Goal: Check status

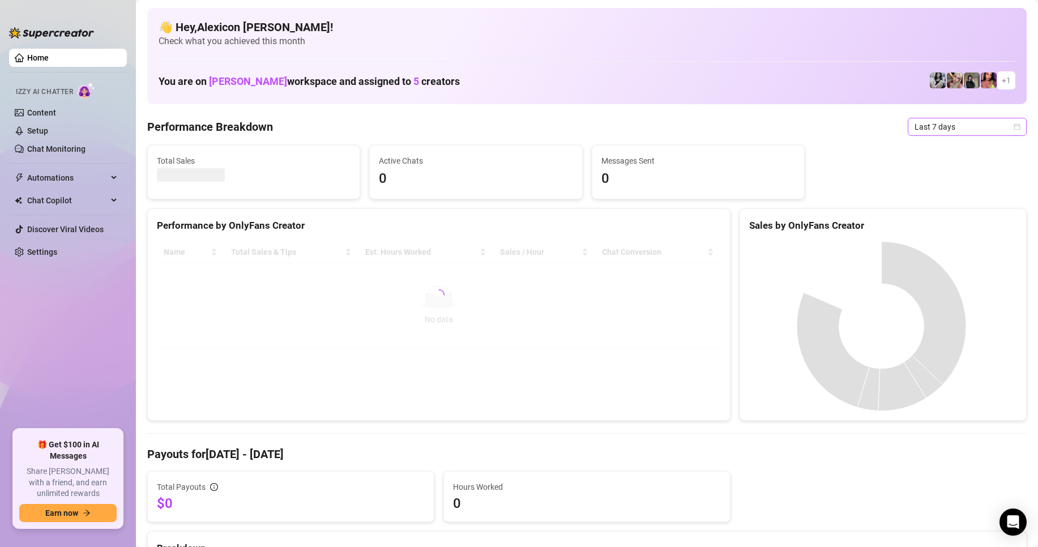
click at [940, 131] on span "Last 7 days" at bounding box center [966, 126] width 105 height 17
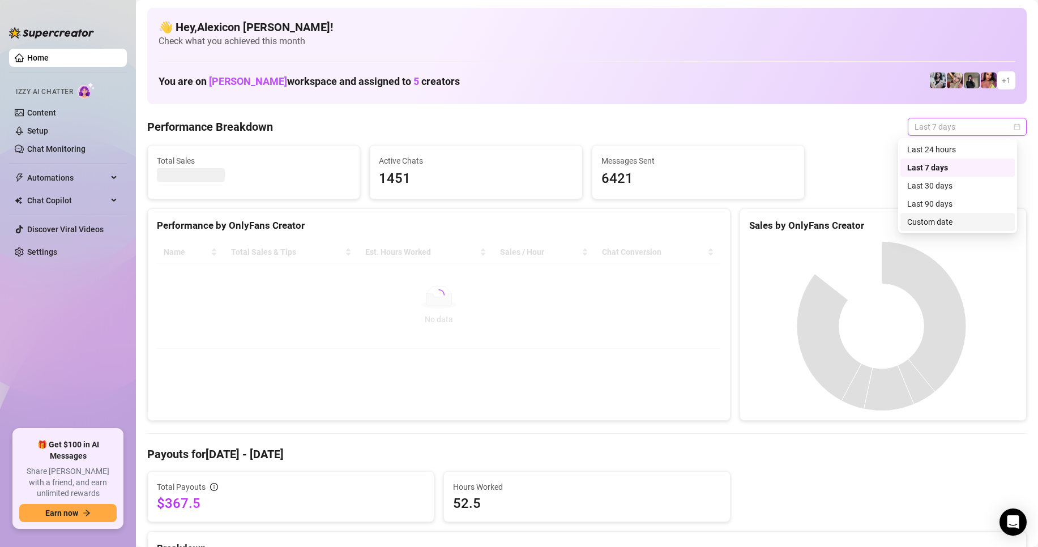
click at [936, 225] on div "Custom date" at bounding box center [957, 222] width 101 height 12
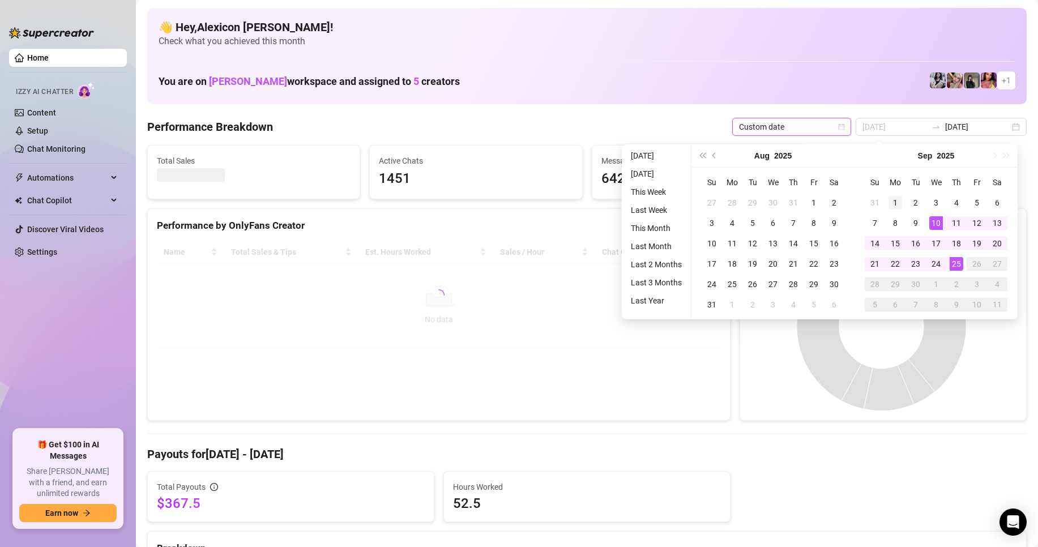
click at [892, 201] on div "1" at bounding box center [895, 203] width 14 height 14
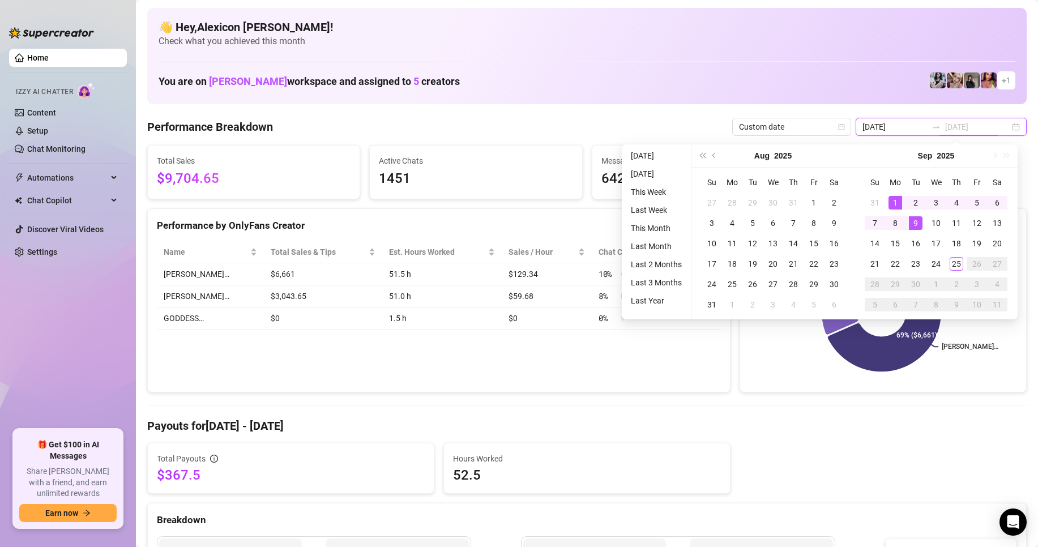
type input "[DATE]"
type input "2025-09-09"
type input "2025-09-18"
type input "[DATE]"
click at [956, 266] on div "25" at bounding box center [956, 264] width 14 height 14
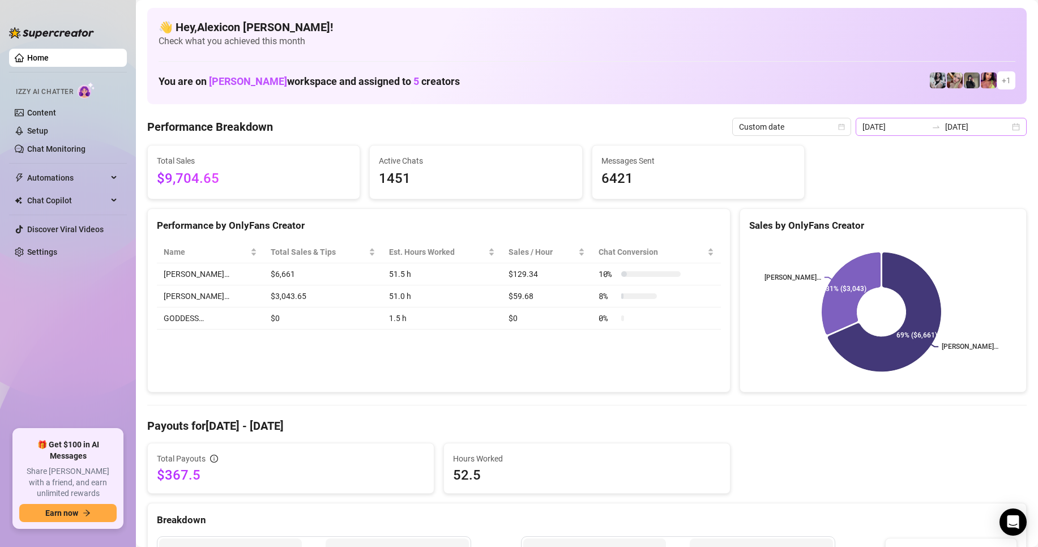
click at [910, 134] on div "2025-09-18 2025-09-25" at bounding box center [940, 127] width 171 height 18
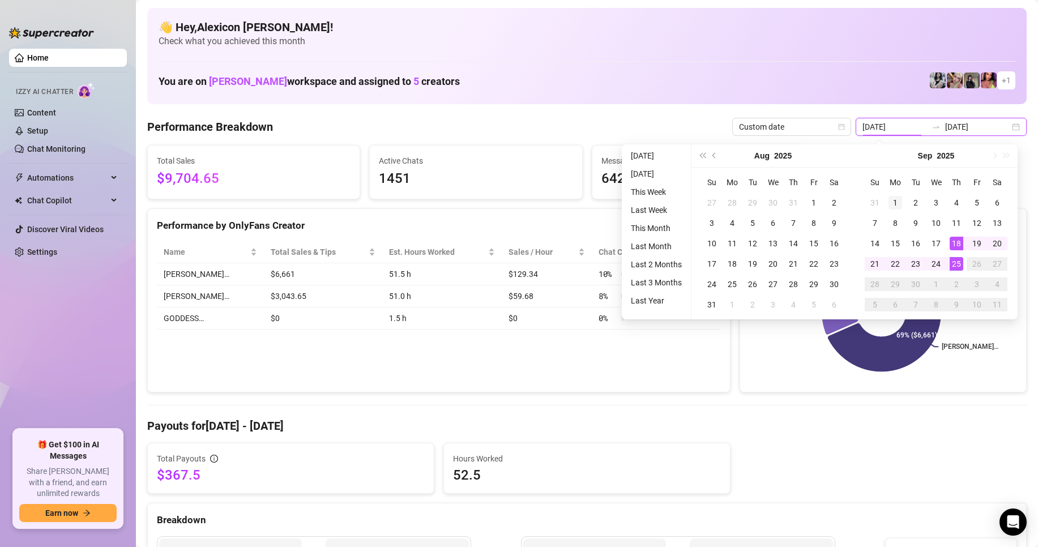
type input "[DATE]"
click at [895, 197] on div "1" at bounding box center [895, 203] width 14 height 14
type input "2025-09-17"
type input "2025-09-18"
click at [952, 257] on div "25" at bounding box center [956, 264] width 14 height 14
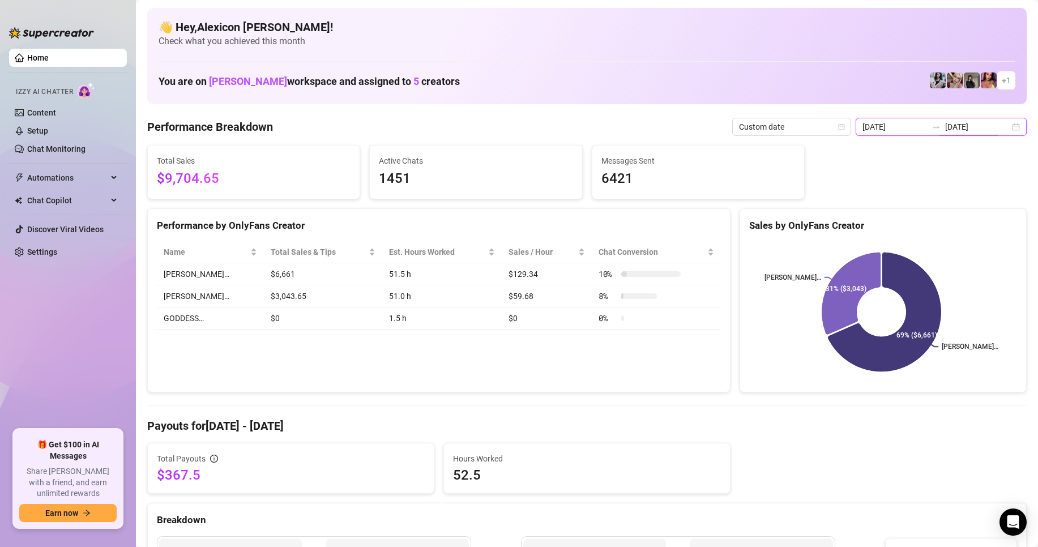
click at [945, 126] on input "[DATE]" at bounding box center [977, 127] width 65 height 12
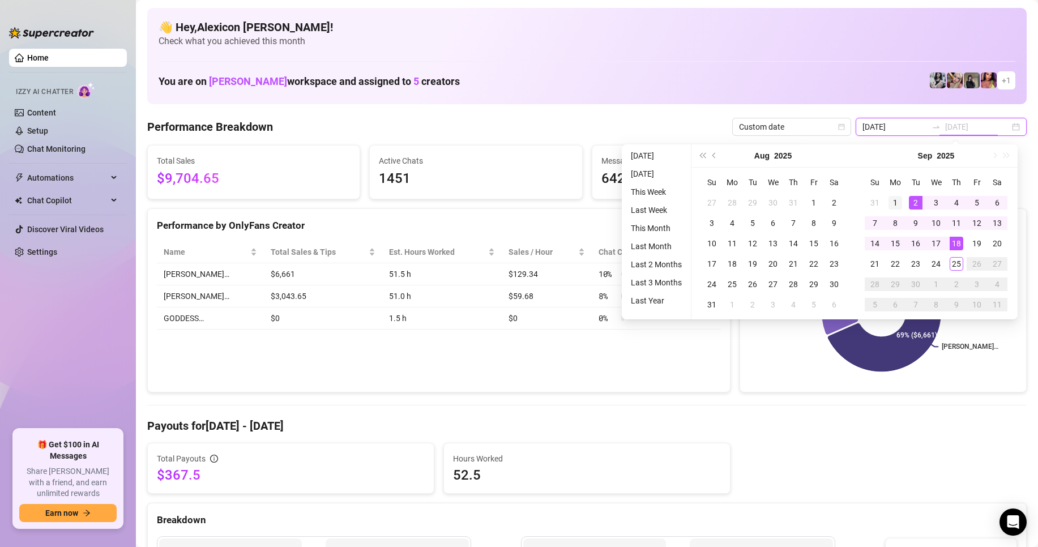
type input "[DATE]"
click at [898, 196] on div "1" at bounding box center [895, 203] width 14 height 14
type input "[DATE]"
click at [890, 204] on div "1" at bounding box center [895, 203] width 14 height 14
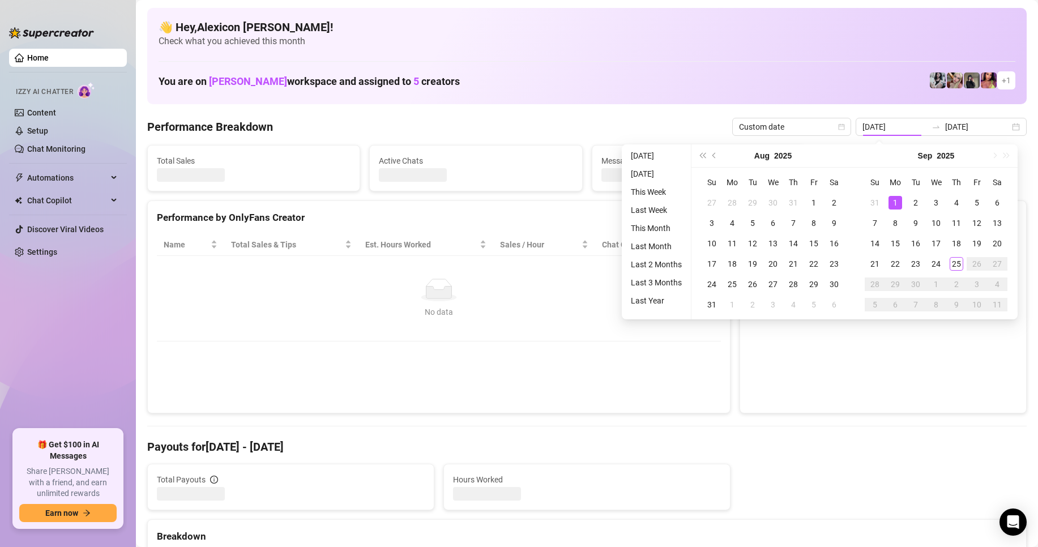
type input "[DATE]"
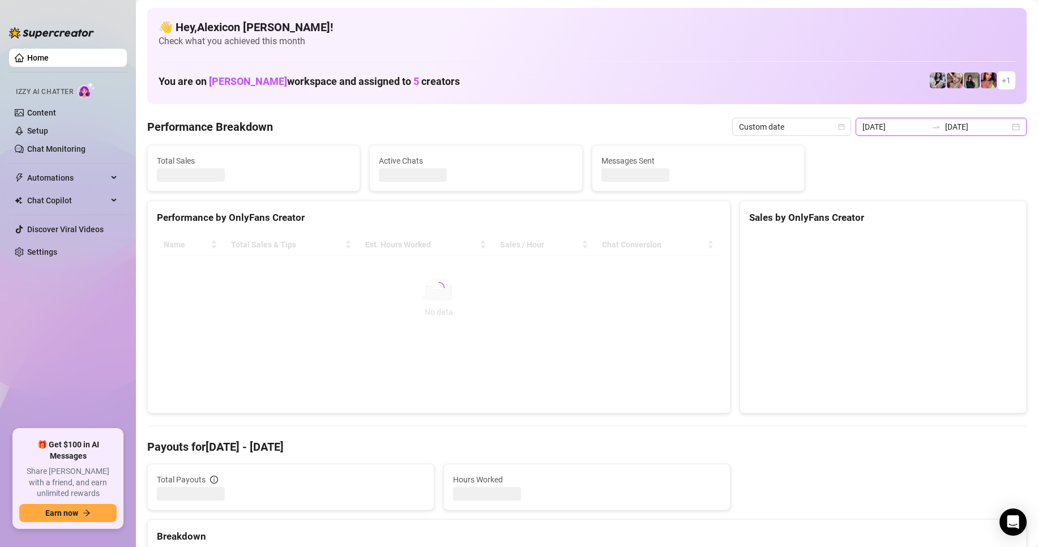
click at [960, 123] on input "[DATE]" at bounding box center [977, 127] width 65 height 12
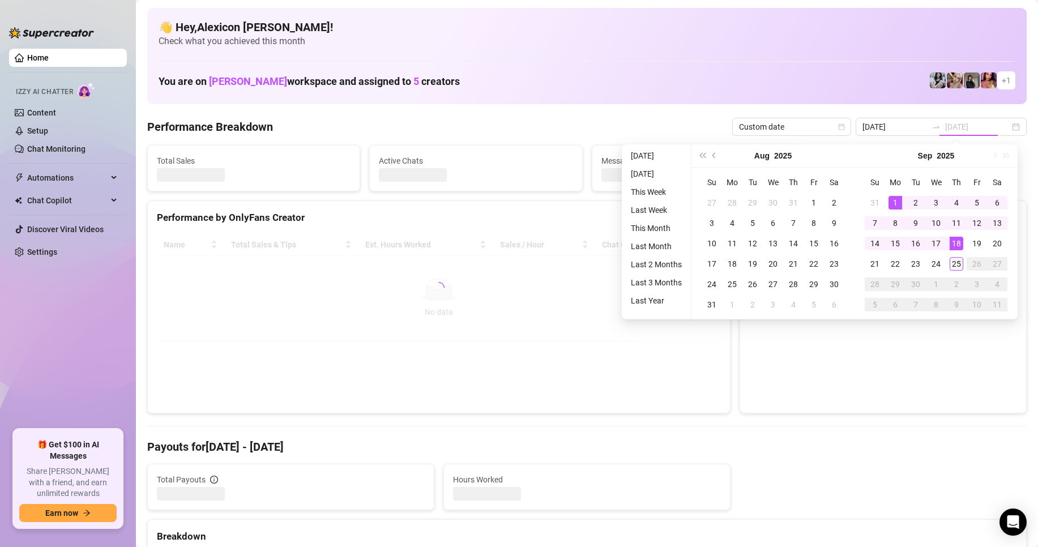
click at [955, 259] on div "25" at bounding box center [956, 264] width 14 height 14
type input "[DATE]"
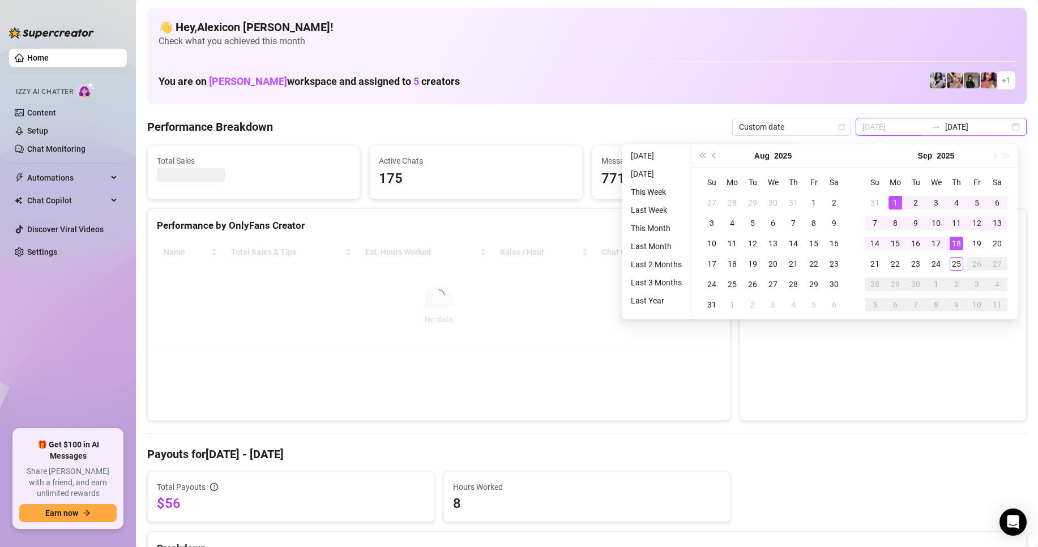
type input "2025-09-18"
type input "[DATE]"
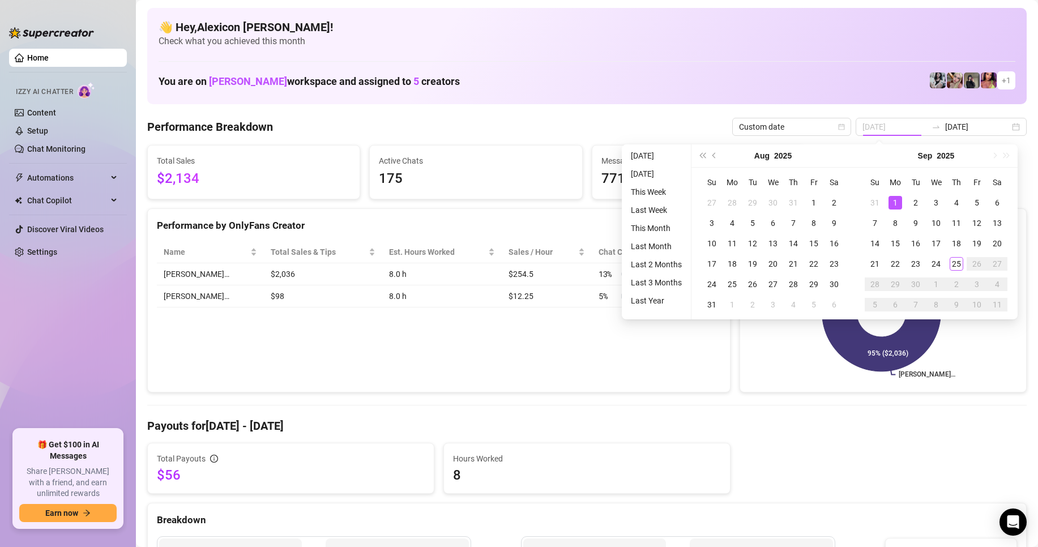
click at [889, 198] on div "1" at bounding box center [895, 203] width 14 height 14
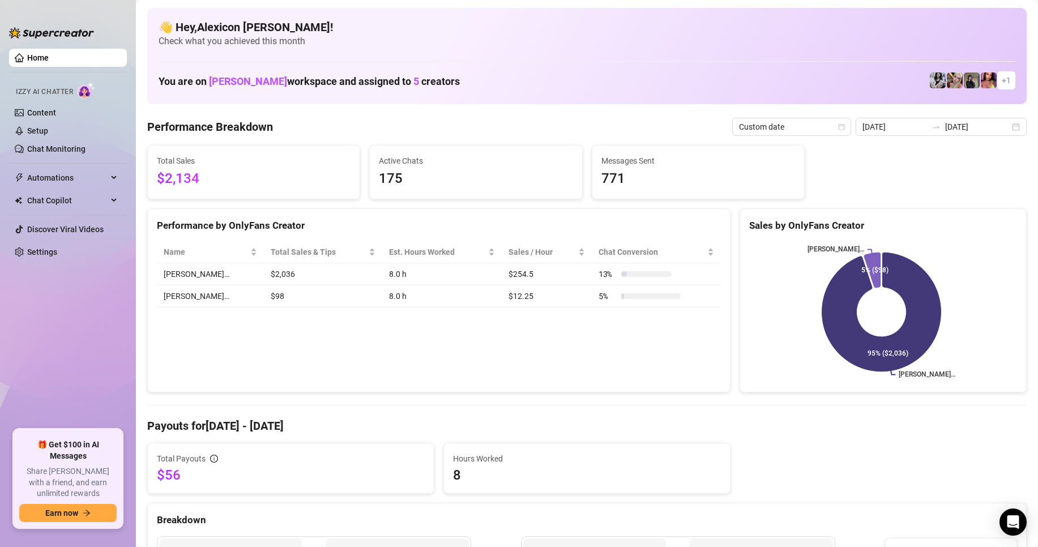
click at [945, 118] on div "2025-09-01 2025-09-01" at bounding box center [940, 127] width 171 height 18
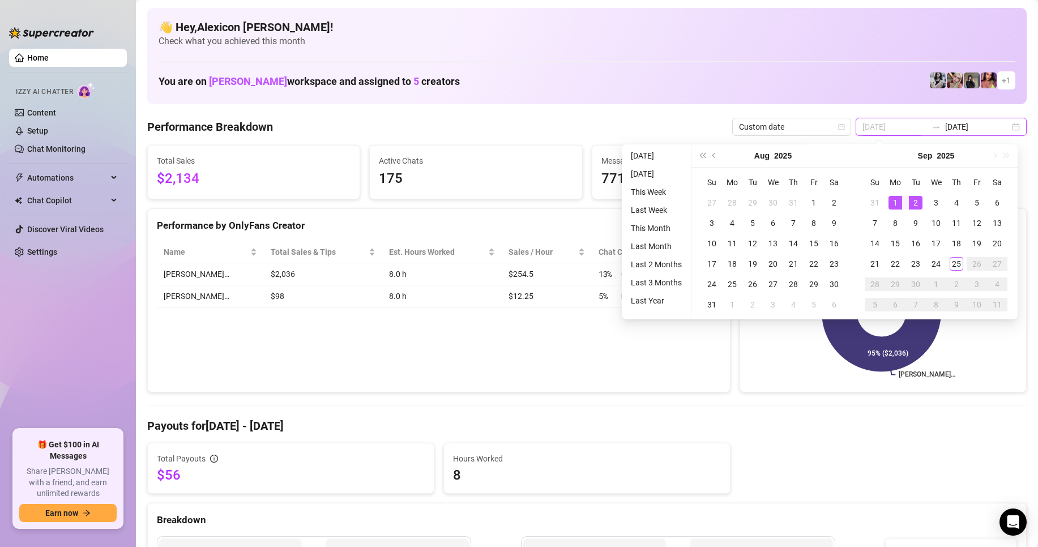
type input "[DATE]"
click at [896, 201] on div "1" at bounding box center [895, 203] width 14 height 14
type input "[DATE]"
click at [954, 263] on div "25" at bounding box center [956, 264] width 14 height 14
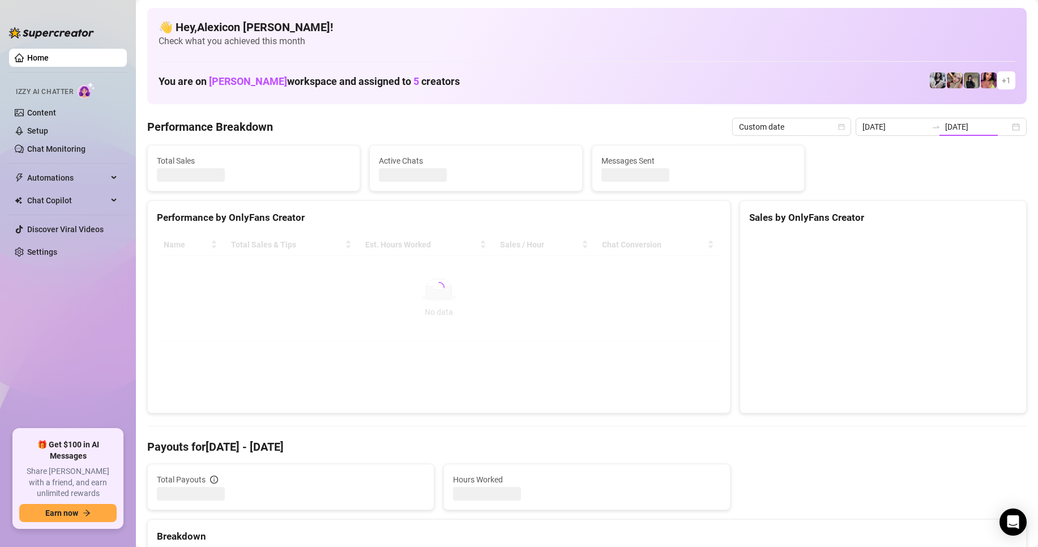
type input "[DATE]"
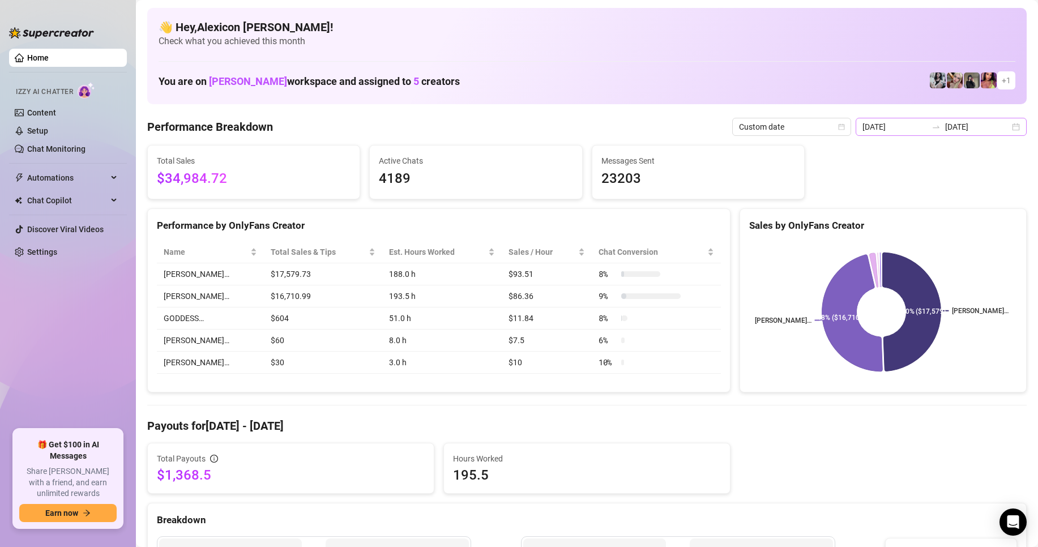
click at [927, 128] on div at bounding box center [936, 126] width 18 height 9
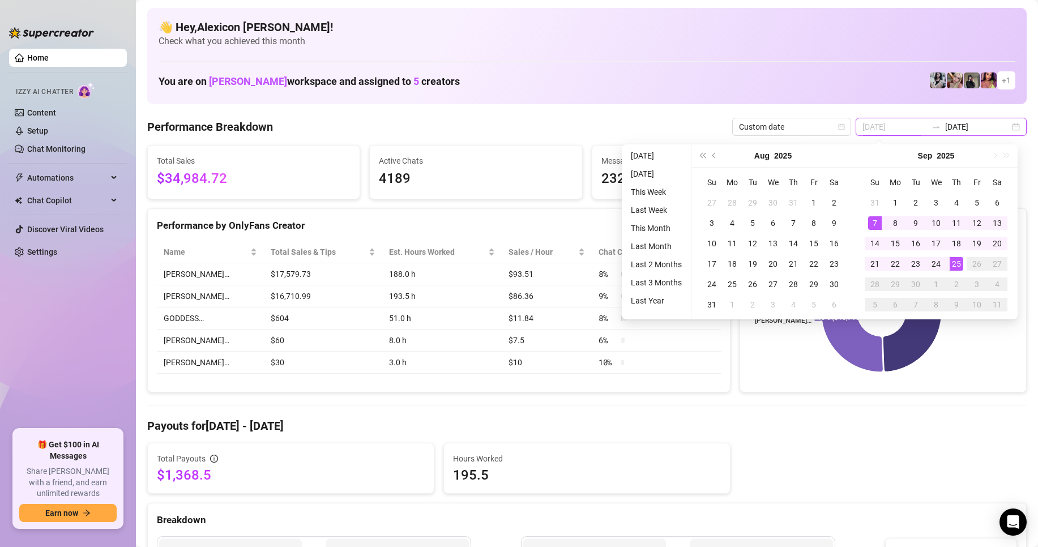
type input "[DATE]"
click at [793, 130] on span "Custom date" at bounding box center [791, 126] width 105 height 17
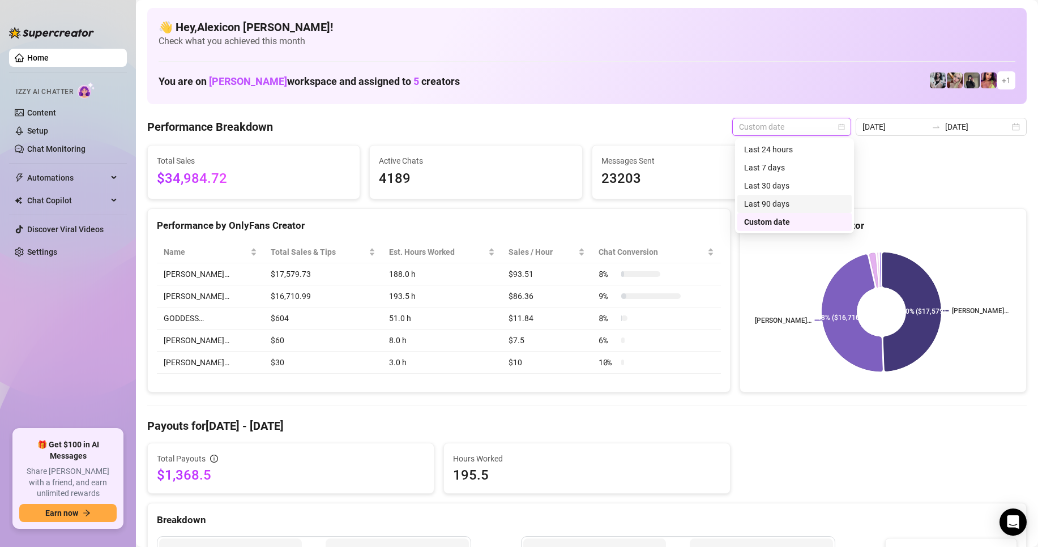
click at [779, 203] on div "Last 90 days" at bounding box center [794, 204] width 101 height 12
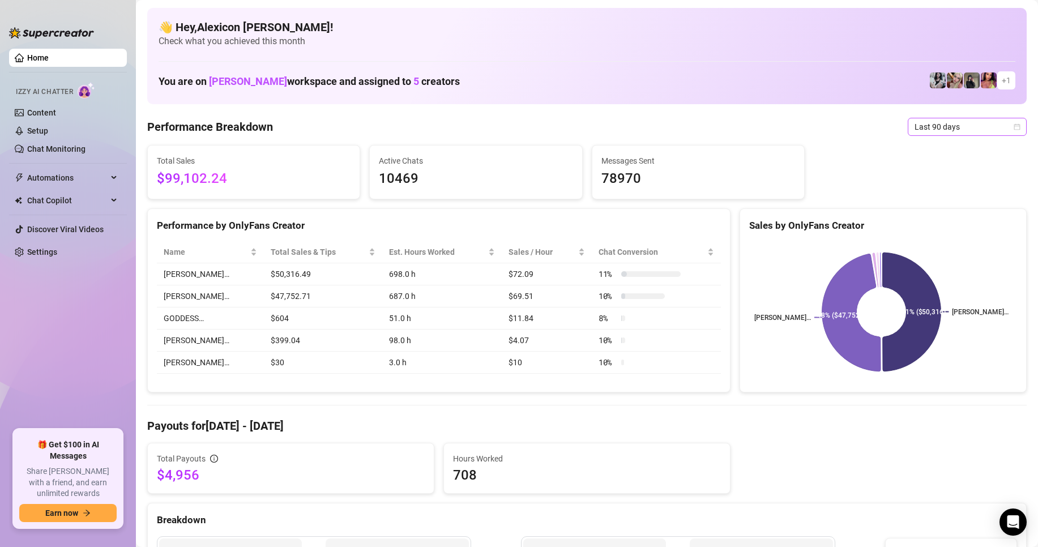
click at [955, 129] on span "Last 90 days" at bounding box center [966, 126] width 105 height 17
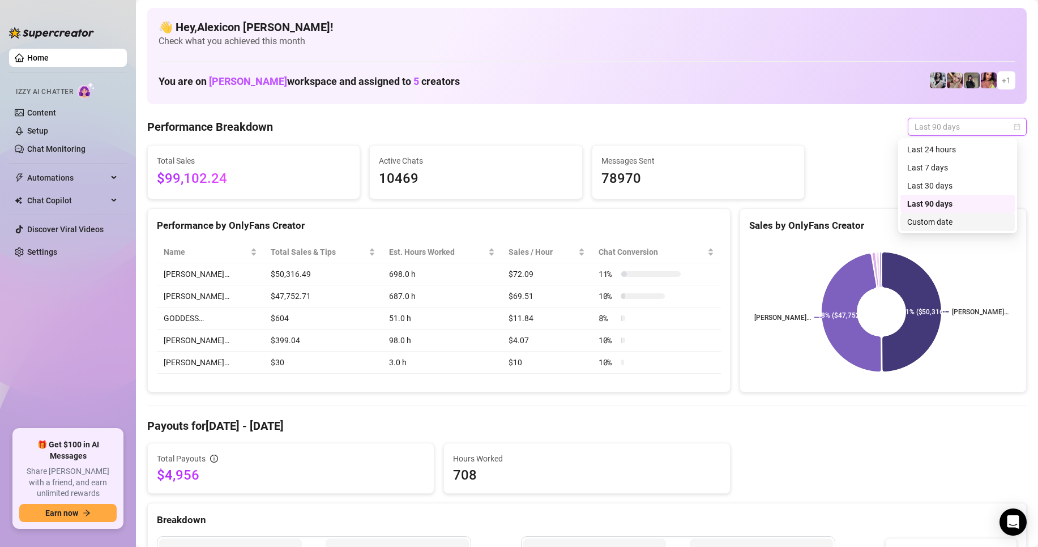
click at [934, 227] on div "Custom date" at bounding box center [957, 222] width 101 height 12
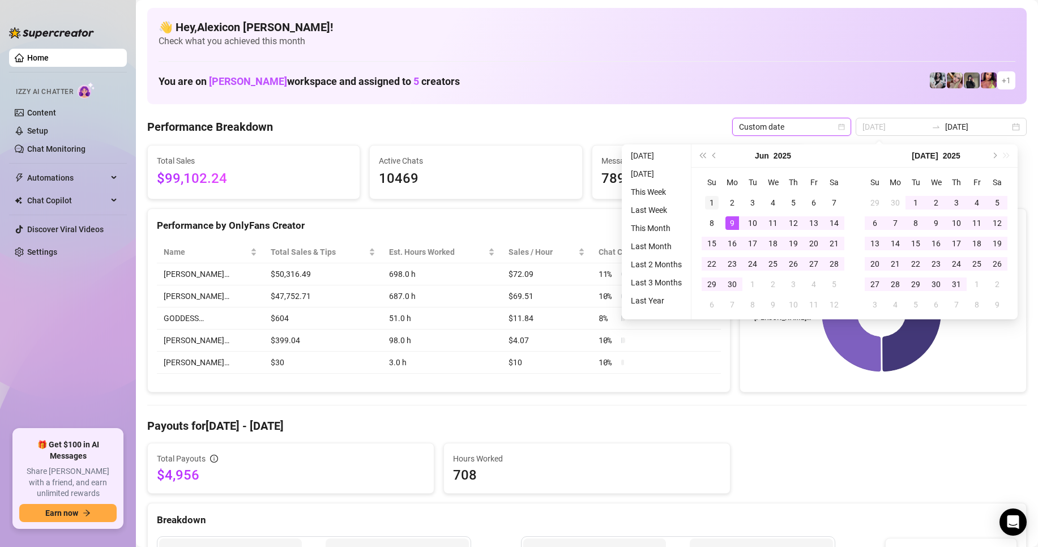
type input "2025-06-01"
click at [712, 198] on div "1" at bounding box center [712, 203] width 14 height 14
click at [997, 153] on button "Next month (PageDown)" at bounding box center [993, 155] width 12 height 23
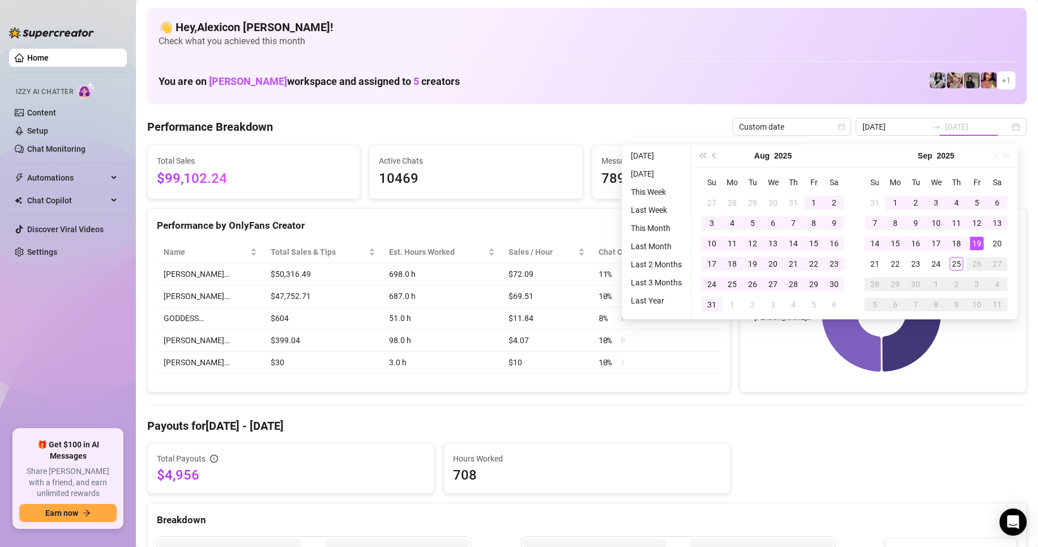
type input "[DATE]"
drag, startPoint x: 956, startPoint y: 263, endPoint x: 950, endPoint y: 310, distance: 47.8
click at [956, 263] on div "25" at bounding box center [956, 264] width 14 height 14
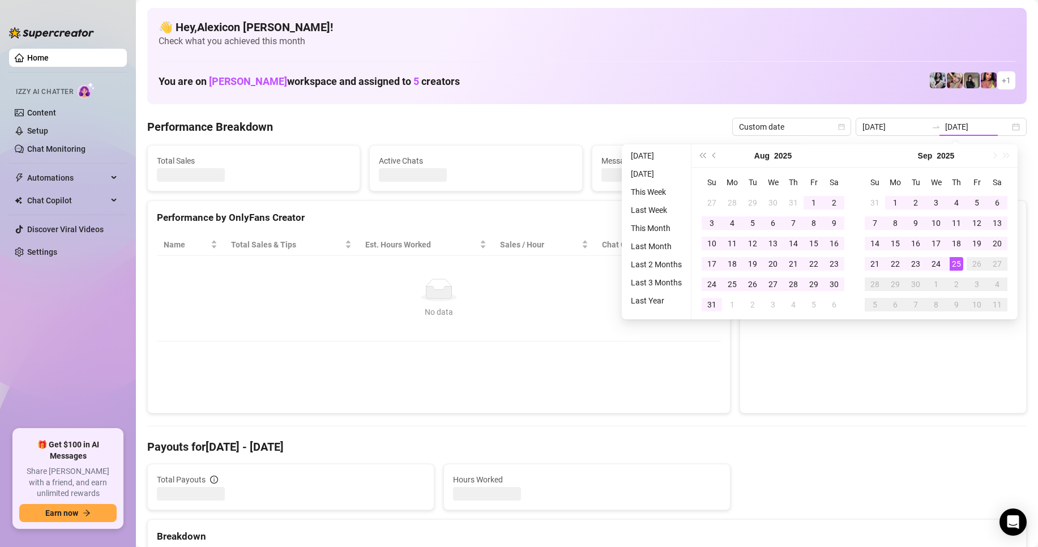
type input "2025-06-01"
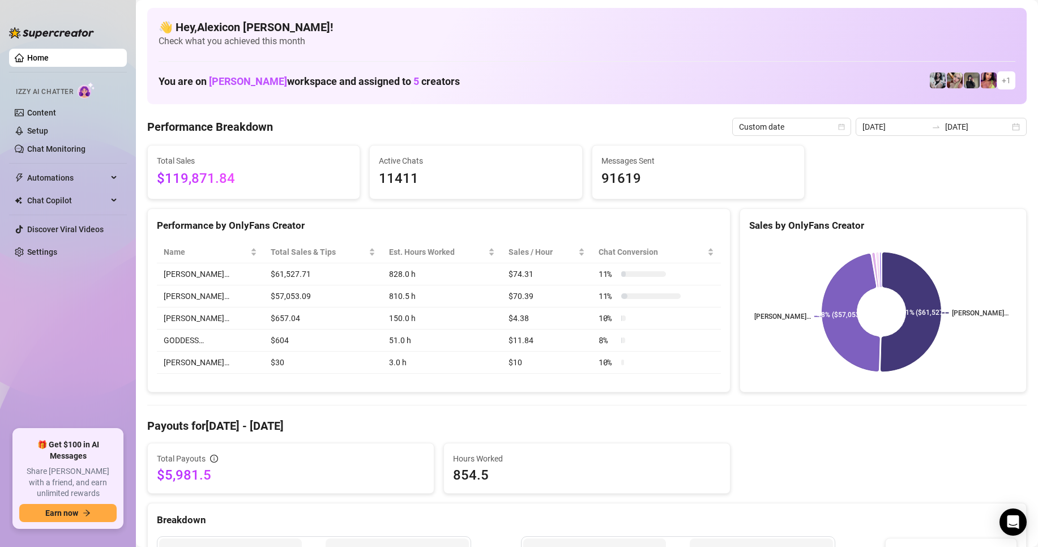
click at [918, 178] on div "Total Sales $119,871.84 Active Chats 11411 Messages Sent 91619" at bounding box center [587, 172] width 888 height 54
